Goal: Task Accomplishment & Management: Manage account settings

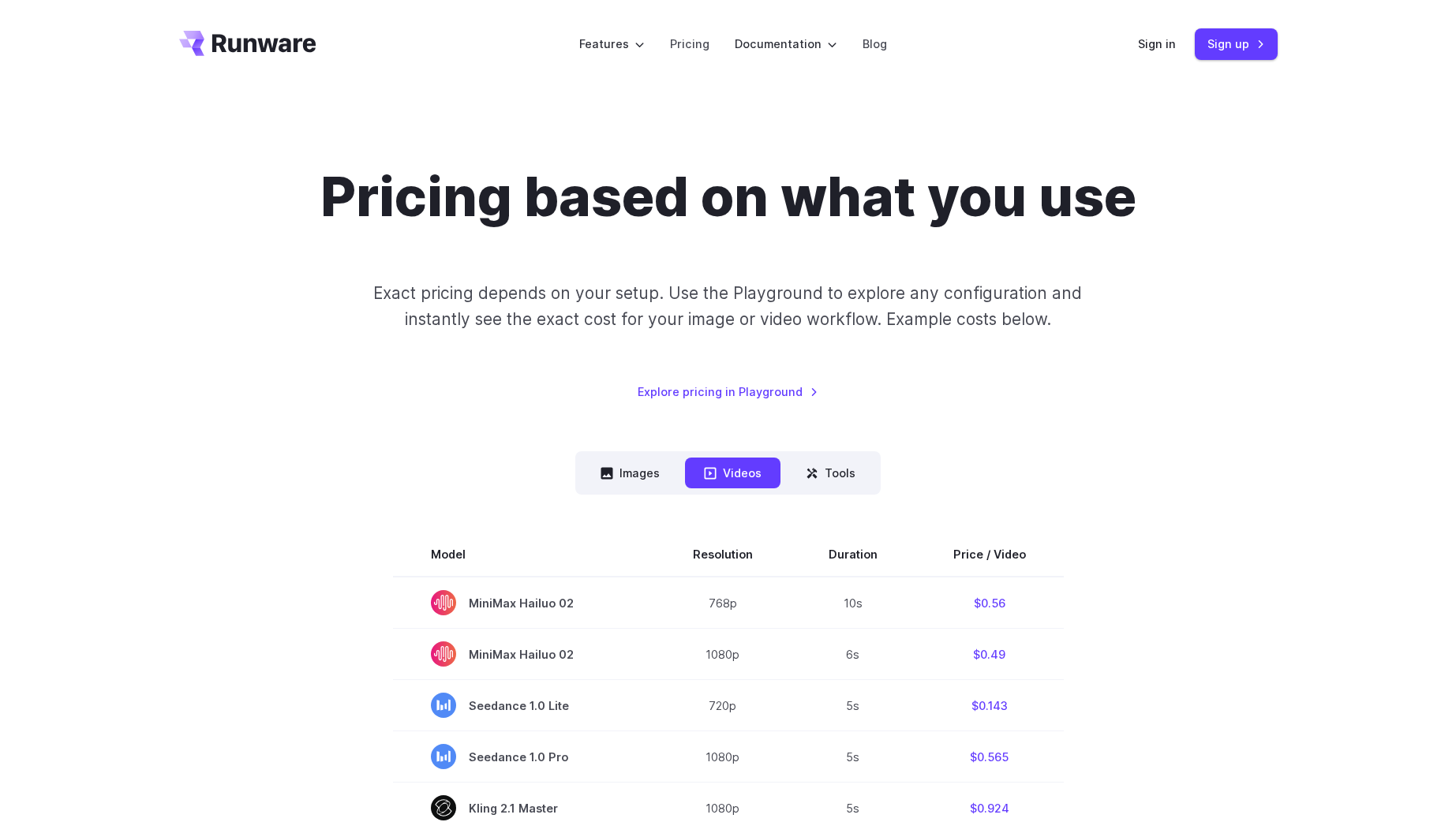
click at [1163, 47] on link "Sign in" at bounding box center [1157, 44] width 38 height 18
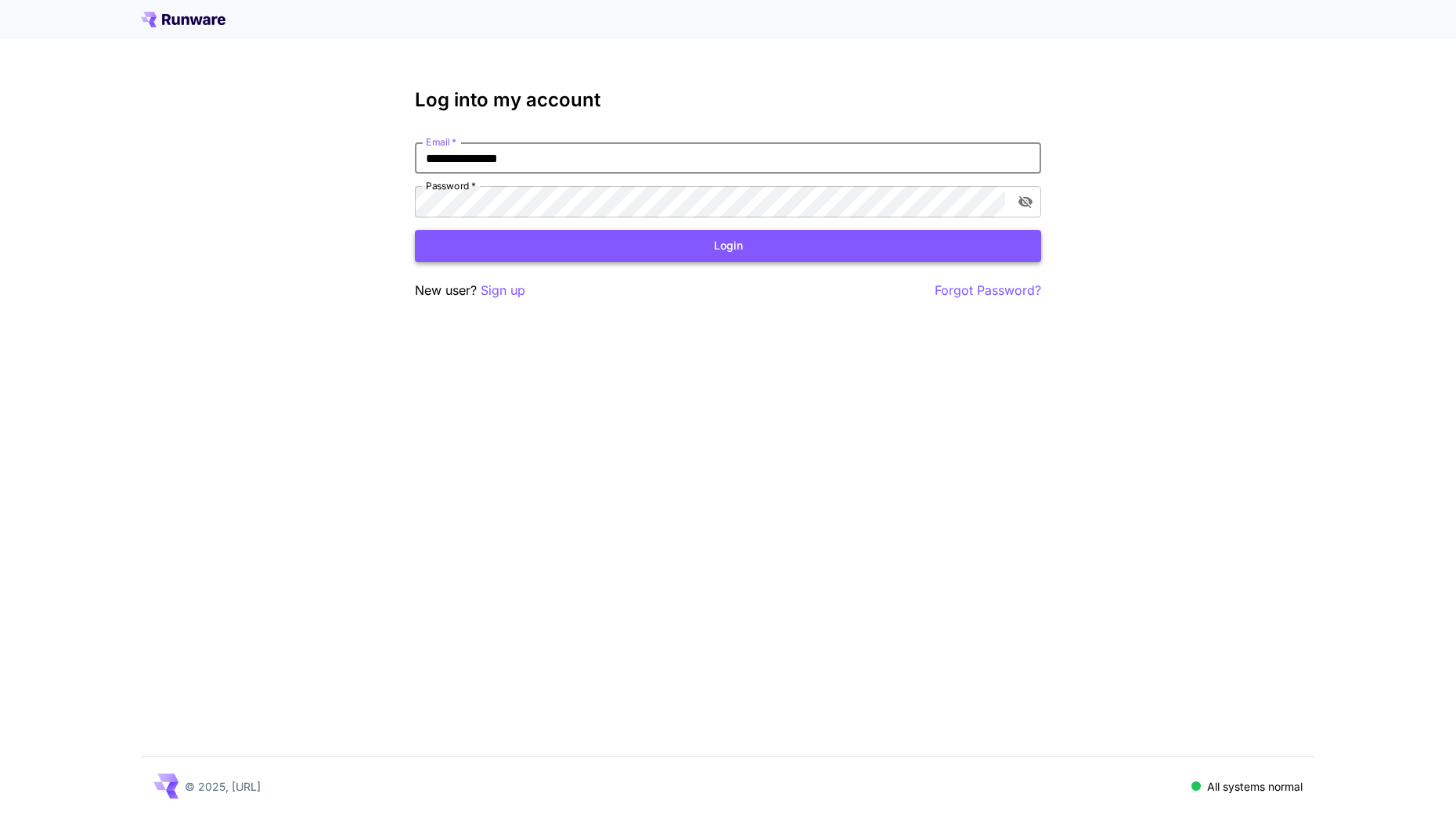
click at [695, 230] on form "**********" at bounding box center [728, 202] width 626 height 120
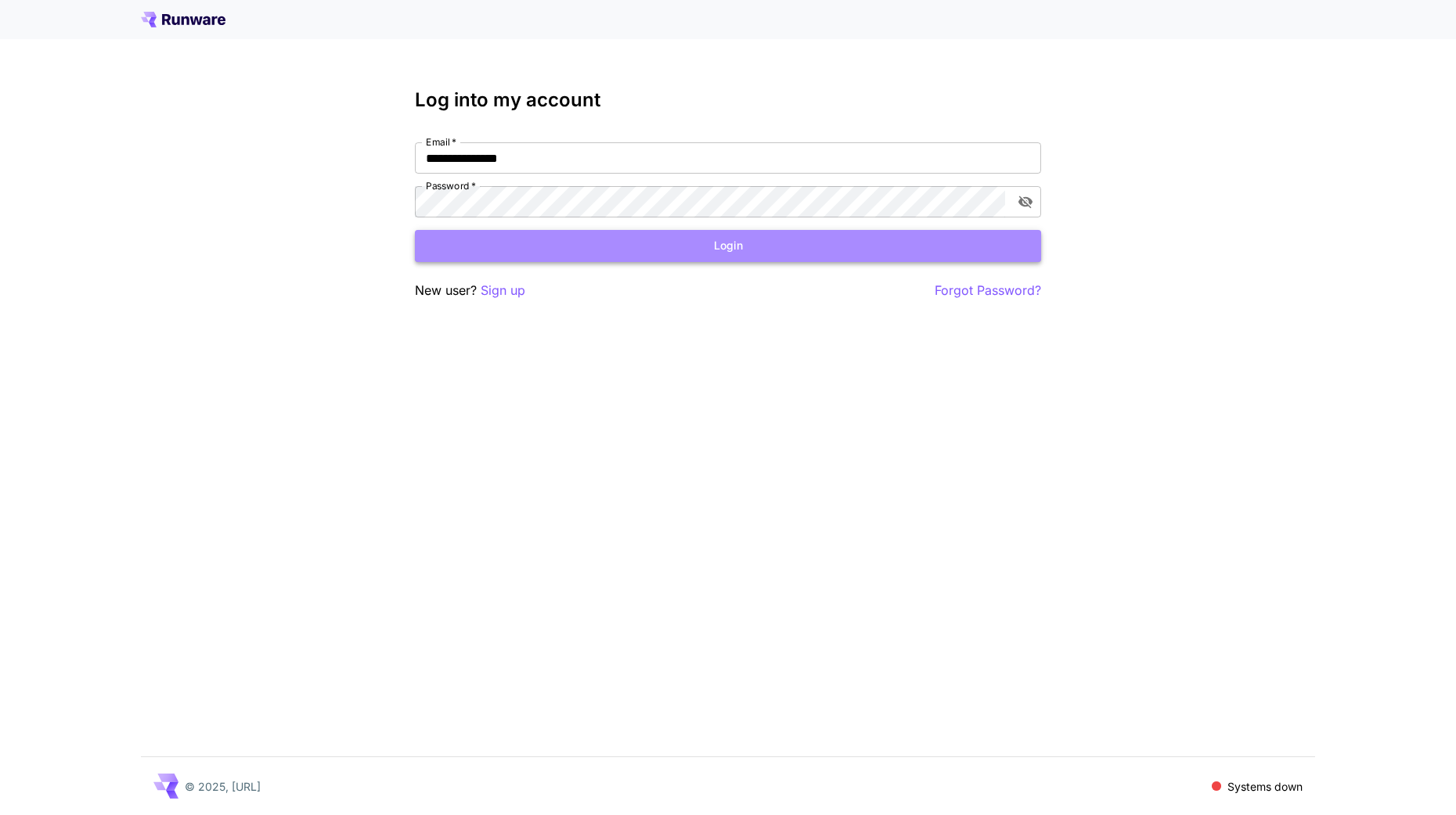
click at [685, 246] on button "Login" at bounding box center [728, 246] width 626 height 32
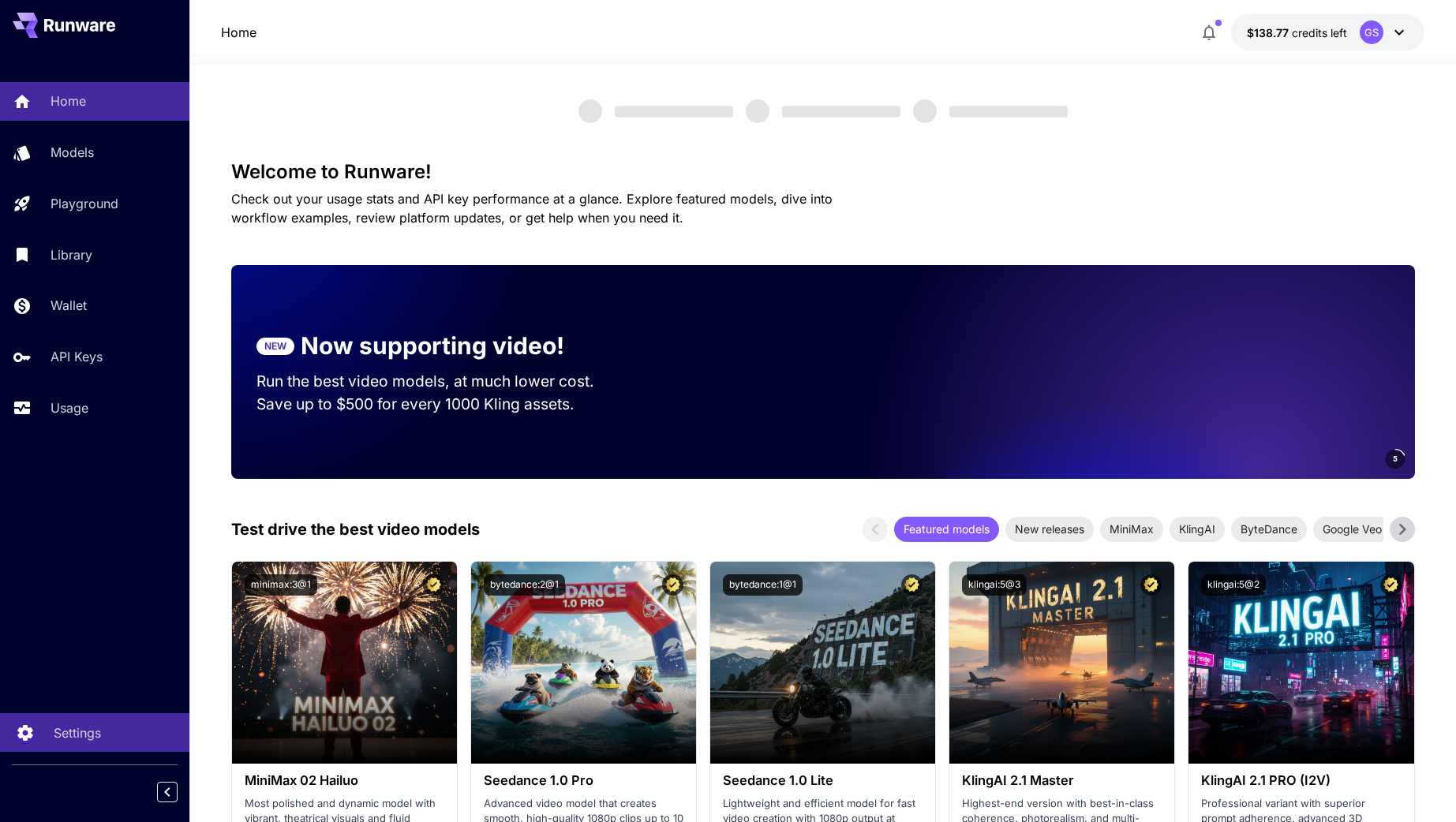
click at [85, 743] on link "Settings" at bounding box center [95, 732] width 190 height 38
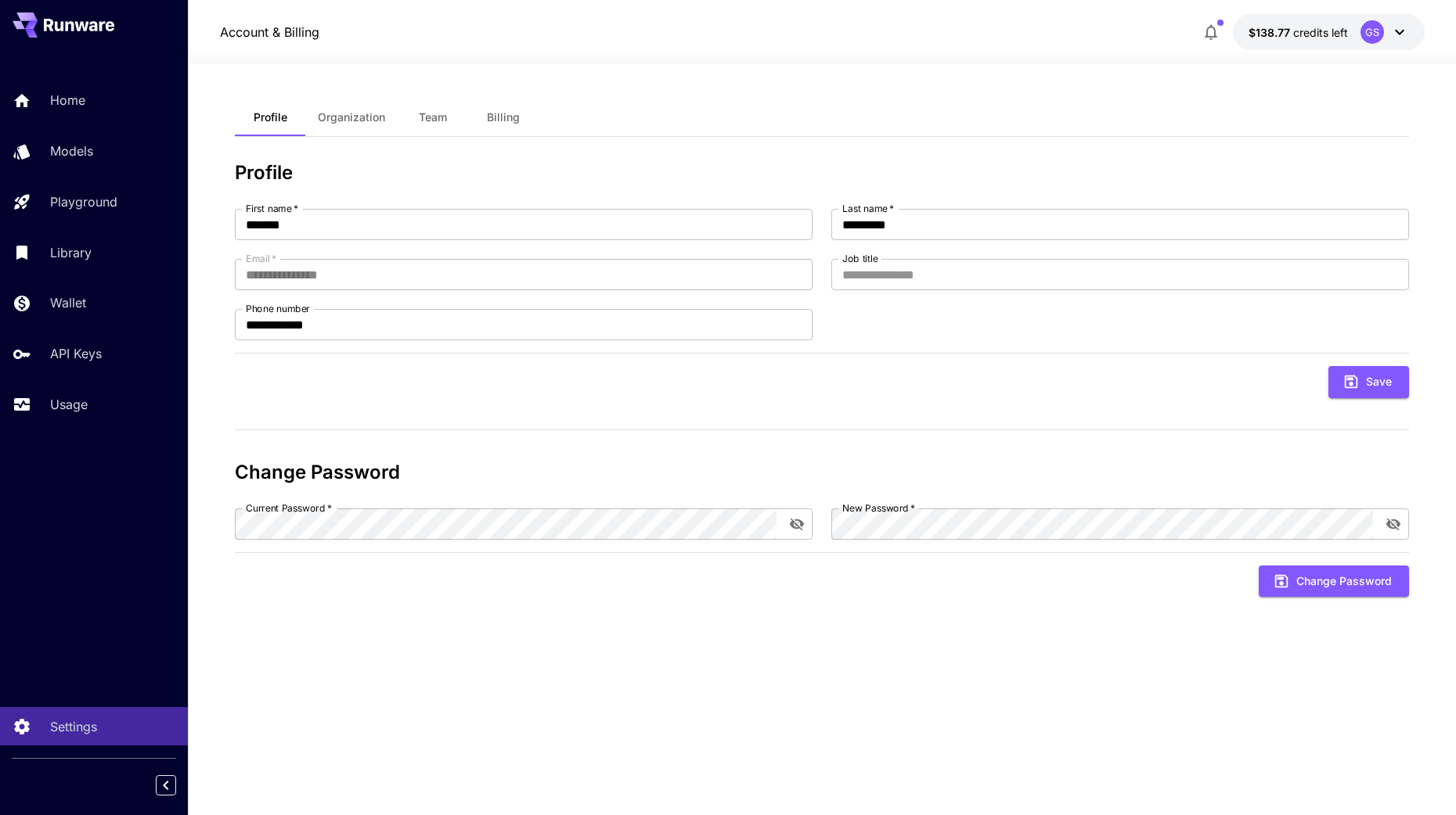
click at [509, 114] on span "Billing" at bounding box center [503, 117] width 33 height 14
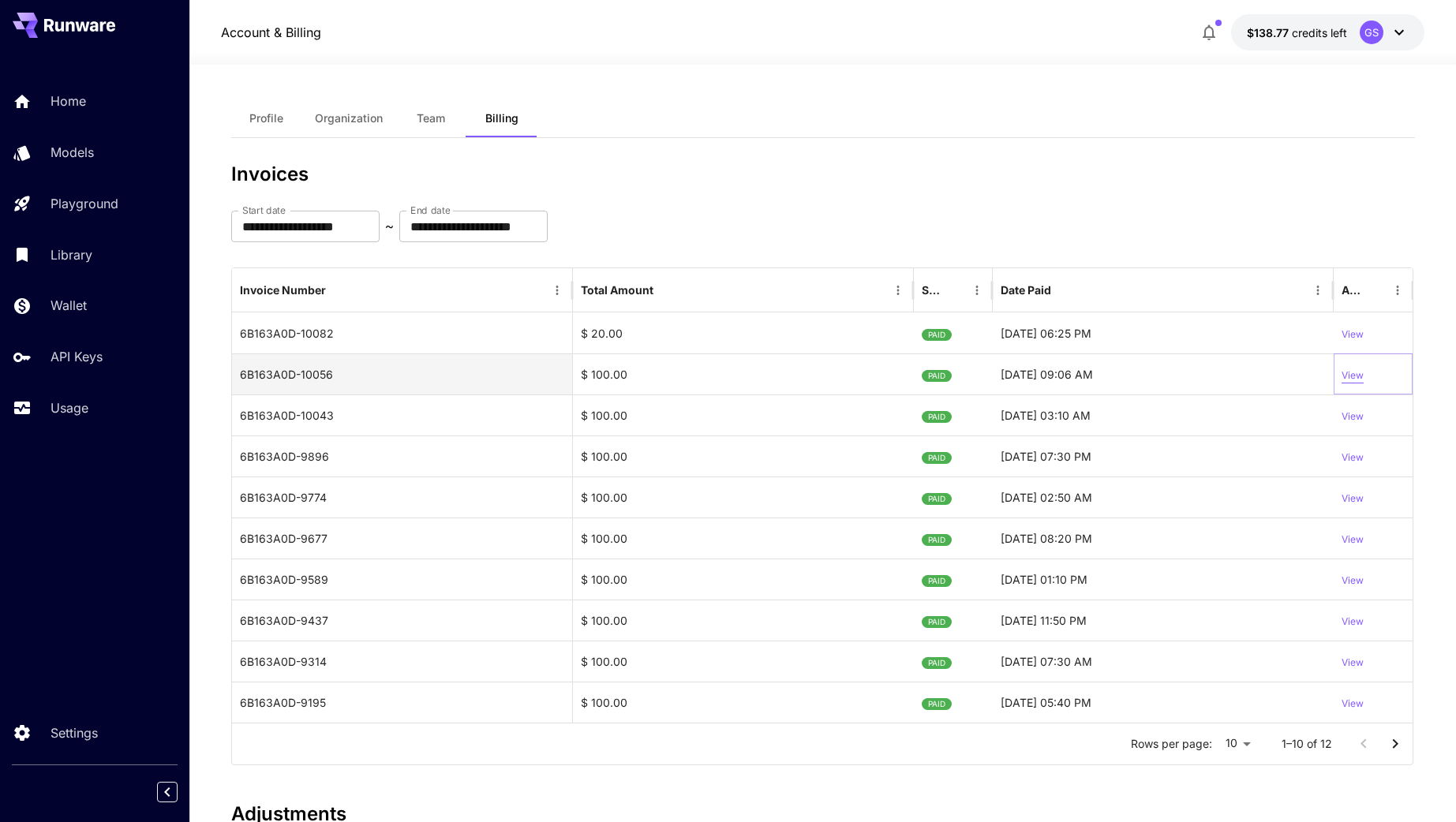
click at [1354, 379] on p "View" at bounding box center [1353, 376] width 22 height 15
click at [1345, 532] on p "View" at bounding box center [1353, 540] width 22 height 15
click at [1354, 369] on p "View" at bounding box center [1353, 376] width 22 height 15
